Goal: Task Accomplishment & Management: Manage account settings

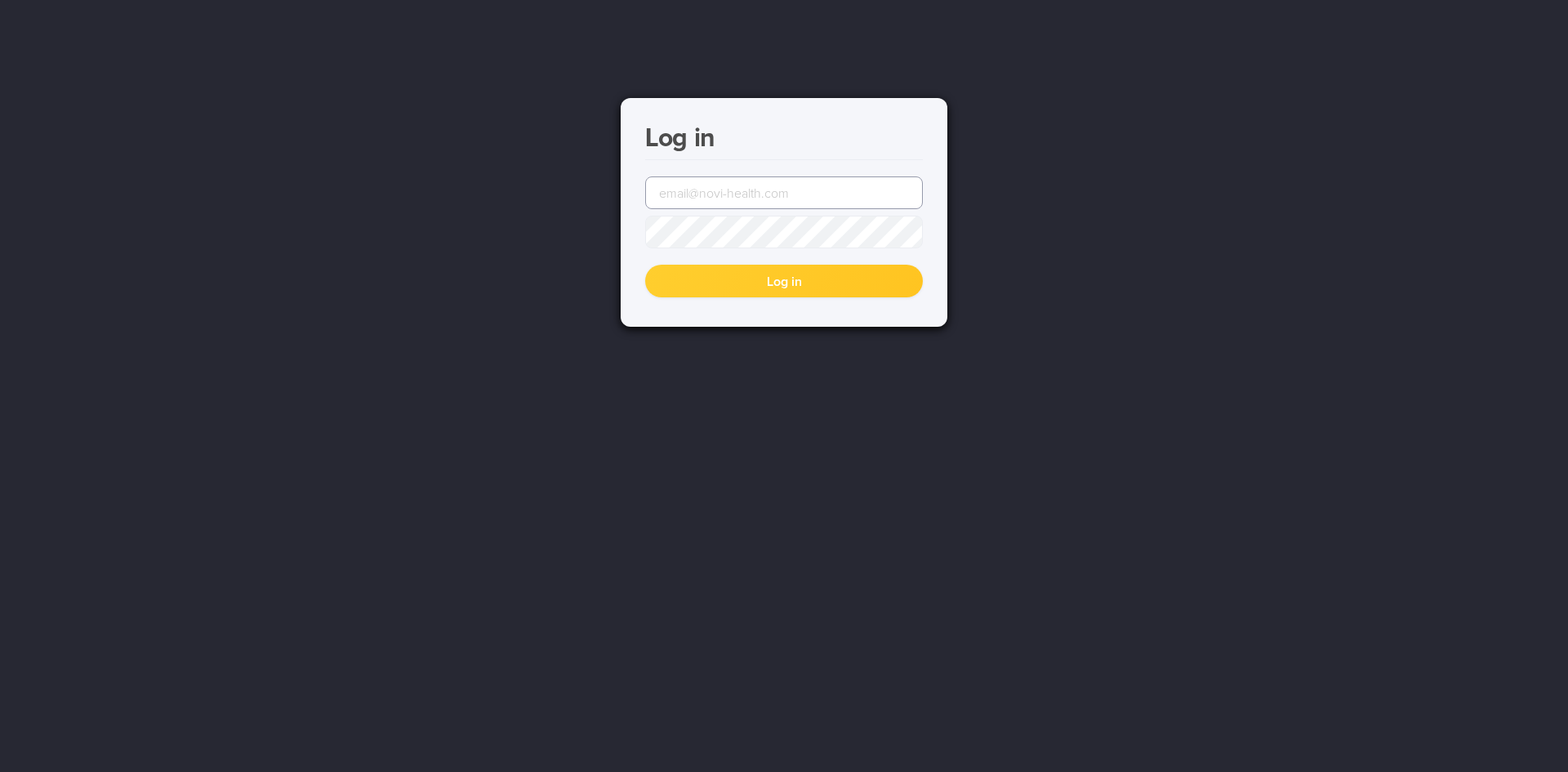
type input "[EMAIL_ADDRESS][DOMAIN_NAME]"
click at [768, 283] on button "Log in" at bounding box center [784, 280] width 278 height 33
click at [784, 283] on button "Log in" at bounding box center [784, 280] width 278 height 33
click at [785, 283] on button "Log in" at bounding box center [784, 280] width 278 height 33
click at [917, 234] on span at bounding box center [913, 232] width 13 height 13
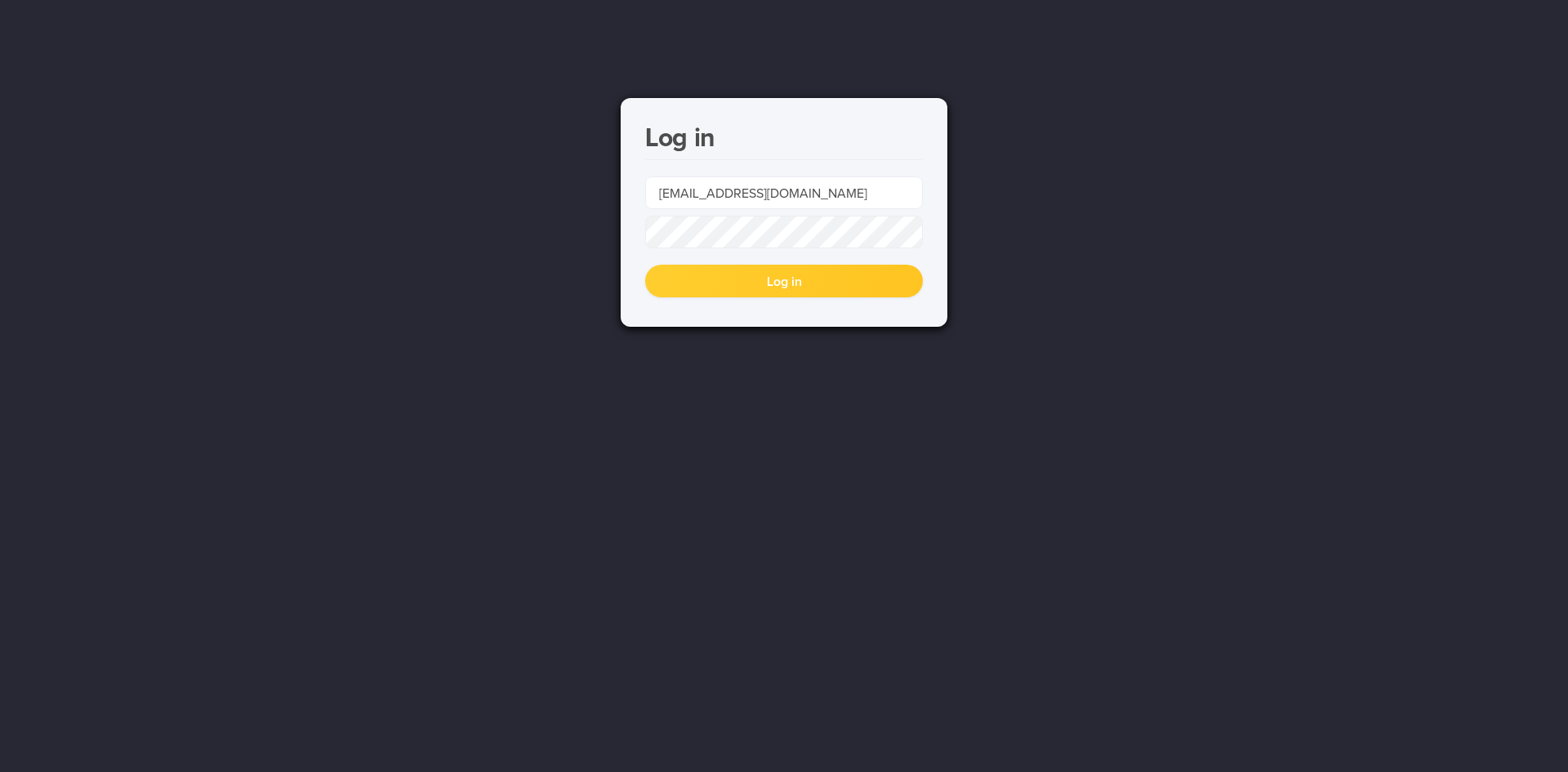
click at [775, 284] on button "Log in" at bounding box center [784, 280] width 278 height 33
click at [911, 190] on span at bounding box center [913, 192] width 13 height 13
click at [1032, 378] on div "Log in [PERSON_NAME][EMAIL_ADDRESS][DOMAIN_NAME] Log in" at bounding box center [784, 386] width 1568 height 772
click at [770, 283] on button "Log in" at bounding box center [784, 280] width 278 height 33
click at [903, 190] on input "email" at bounding box center [784, 192] width 278 height 33
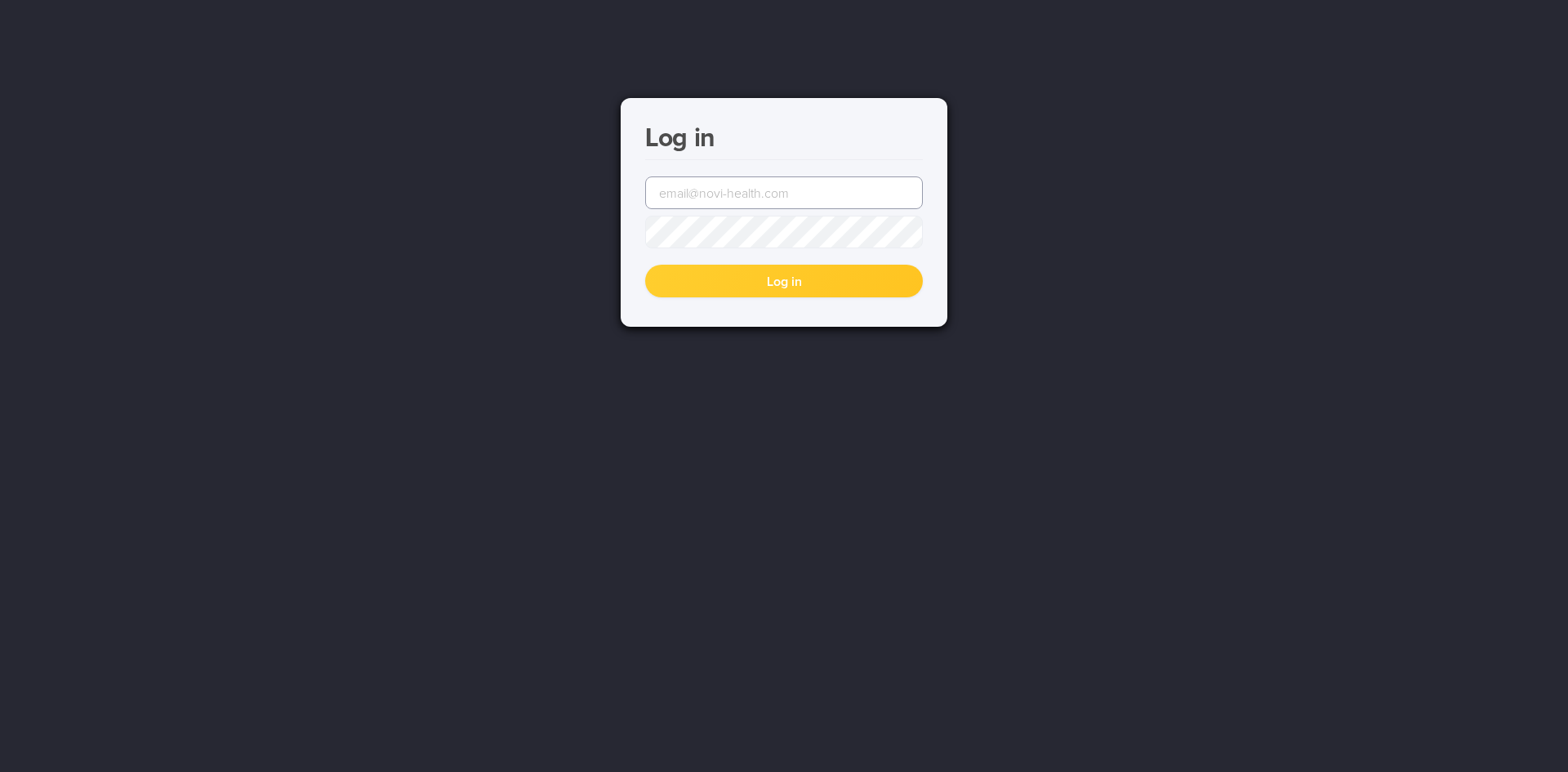
type input "[EMAIL_ADDRESS][DOMAIN_NAME]"
click at [789, 271] on button "Log in" at bounding box center [784, 280] width 278 height 33
click at [701, 267] on button "Log in" at bounding box center [784, 280] width 278 height 33
click at [917, 198] on span at bounding box center [913, 192] width 13 height 13
click at [493, 364] on div "Log in [PERSON_NAME][EMAIL_ADDRESS][DOMAIN_NAME] Log in" at bounding box center [784, 386] width 1568 height 772
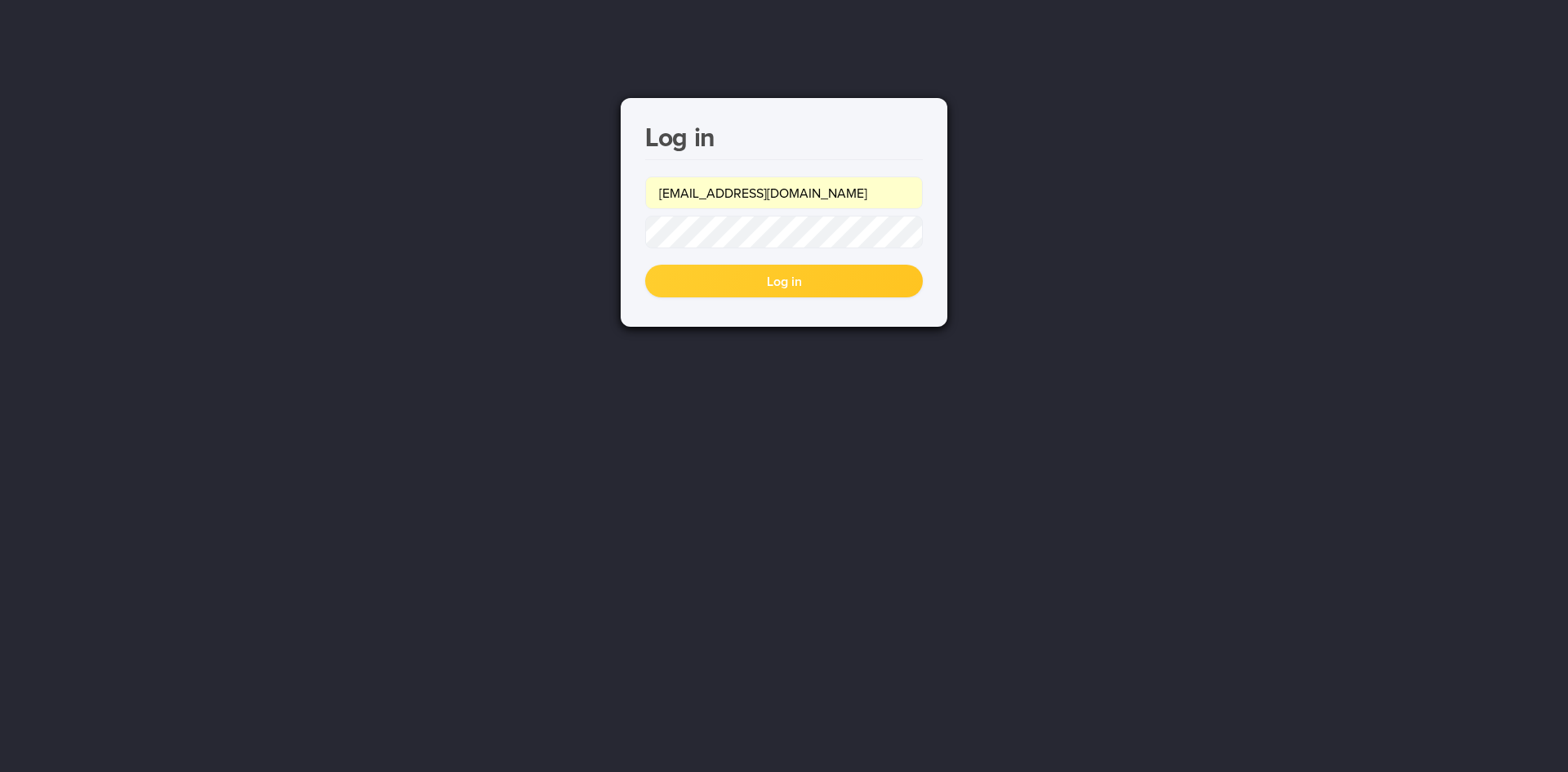
click at [770, 291] on button "Log in" at bounding box center [784, 280] width 278 height 33
type input "[EMAIL_ADDRESS][DOMAIN_NAME]"
click at [771, 282] on button "Log in" at bounding box center [784, 280] width 278 height 33
click at [778, 281] on button "Log in" at bounding box center [784, 280] width 278 height 33
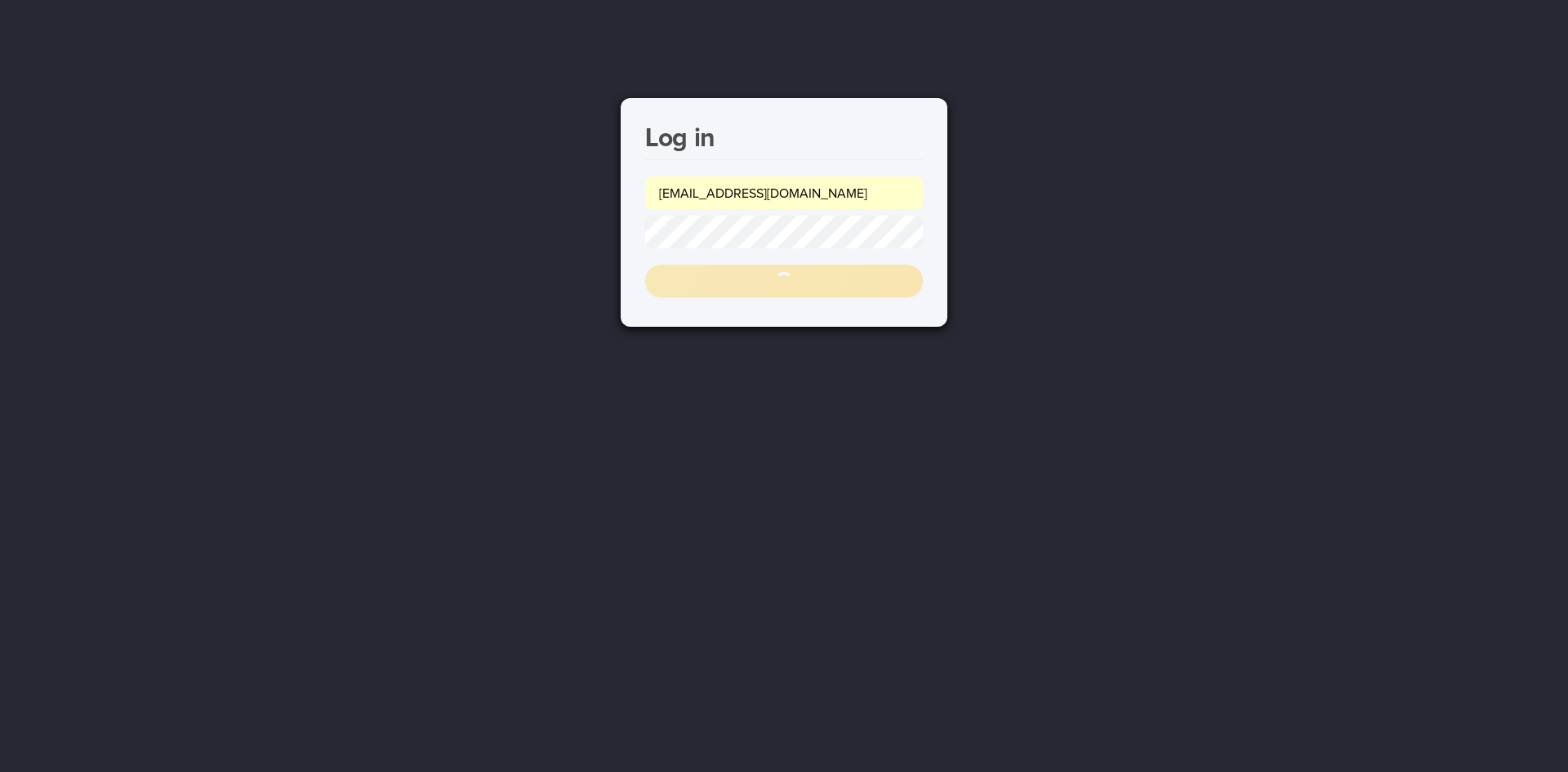
click at [778, 281] on div "Log in lily.johanes@novi-health.com" at bounding box center [784, 212] width 327 height 228
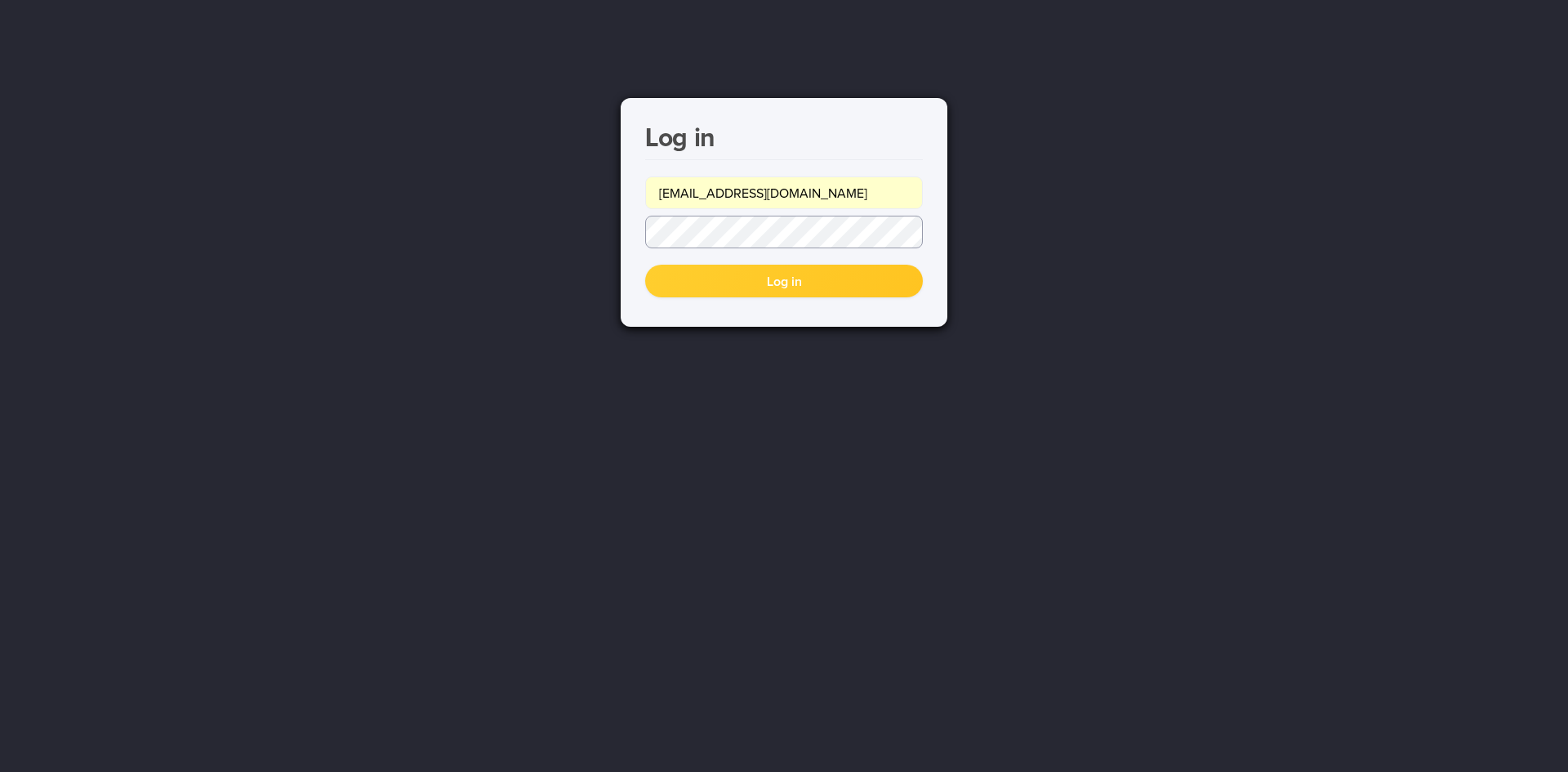
click at [598, 223] on div "Log in [PERSON_NAME][EMAIL_ADDRESS][DOMAIN_NAME] Log in" at bounding box center [784, 386] width 1568 height 772
type input "[EMAIL_ADDRESS][DOMAIN_NAME]"
click at [795, 286] on button "Log in" at bounding box center [784, 280] width 278 height 33
click at [845, 293] on button "Log in" at bounding box center [784, 280] width 278 height 33
click at [814, 294] on button "Log in" at bounding box center [784, 280] width 278 height 33
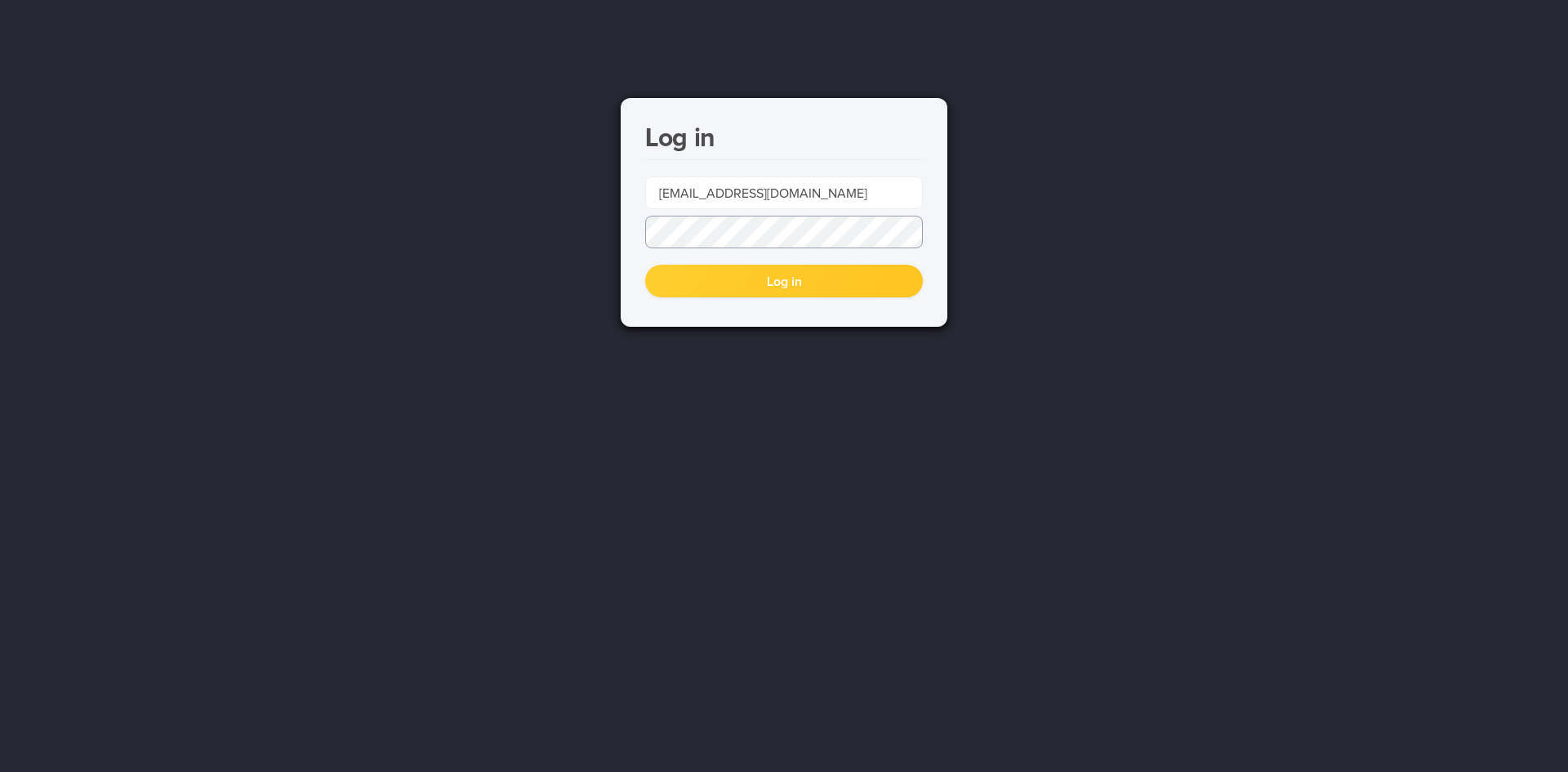
click at [492, 206] on div "Log in [PERSON_NAME][EMAIL_ADDRESS][DOMAIN_NAME] Log in" at bounding box center [784, 386] width 1568 height 772
click at [617, 232] on div "Log in [PERSON_NAME][EMAIL_ADDRESS][DOMAIN_NAME] Log in" at bounding box center [784, 386] width 1568 height 772
click at [645, 264] on button "Log in" at bounding box center [784, 280] width 278 height 33
type input "[EMAIL_ADDRESS][DOMAIN_NAME]"
drag, startPoint x: 861, startPoint y: 193, endPoint x: 635, endPoint y: 183, distance: 226.2
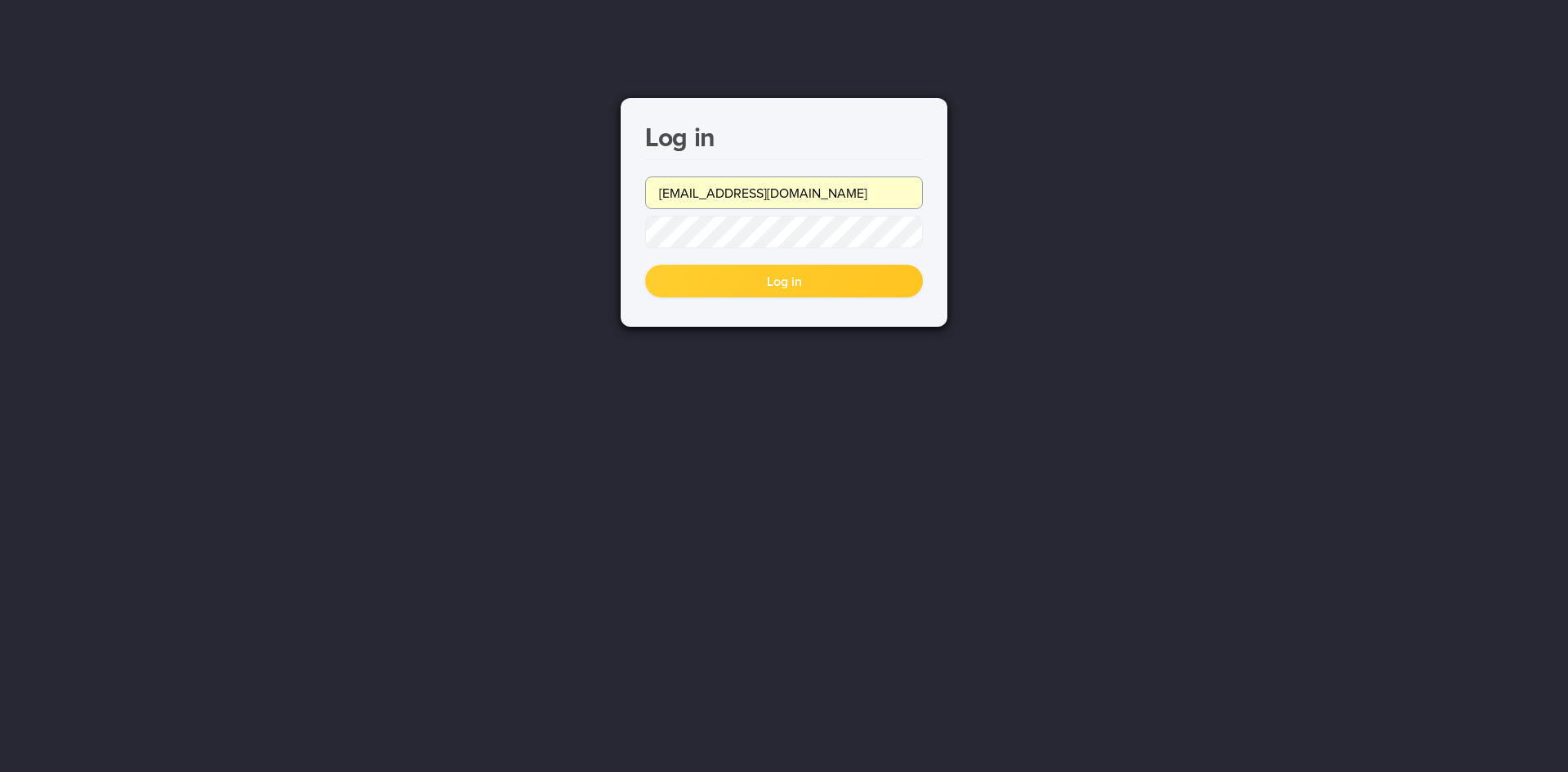
click at [635, 183] on div "Log in [PERSON_NAME][EMAIL_ADDRESS][DOMAIN_NAME] Log in" at bounding box center [784, 212] width 327 height 228
click at [773, 278] on button "Log in" at bounding box center [784, 280] width 278 height 33
click at [750, 295] on button "Log in" at bounding box center [784, 280] width 278 height 33
type input "[EMAIL_ADDRESS][DOMAIN_NAME]"
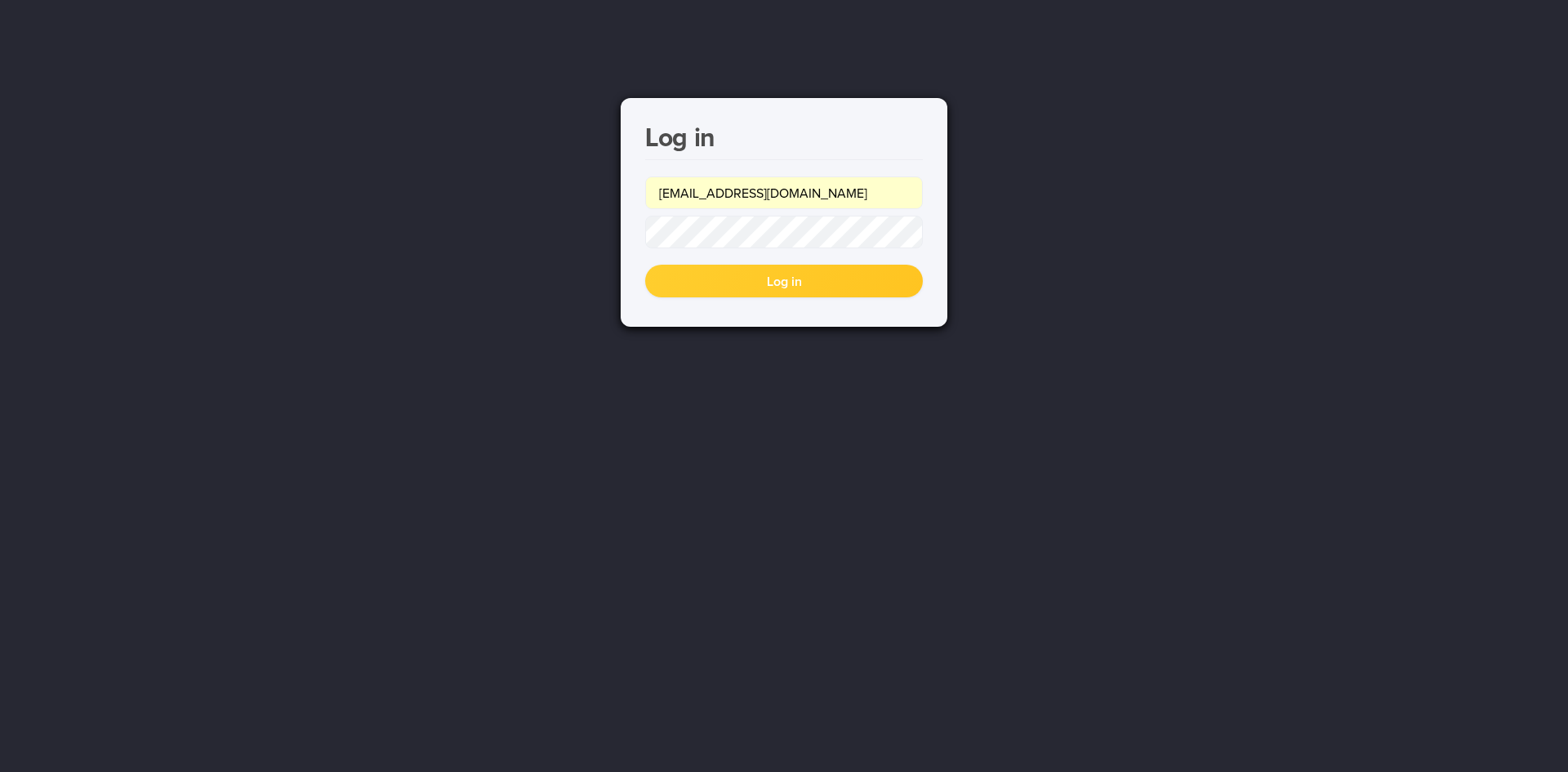
click at [771, 282] on button "Log in" at bounding box center [784, 280] width 278 height 33
